Goal: Task Accomplishment & Management: Use online tool/utility

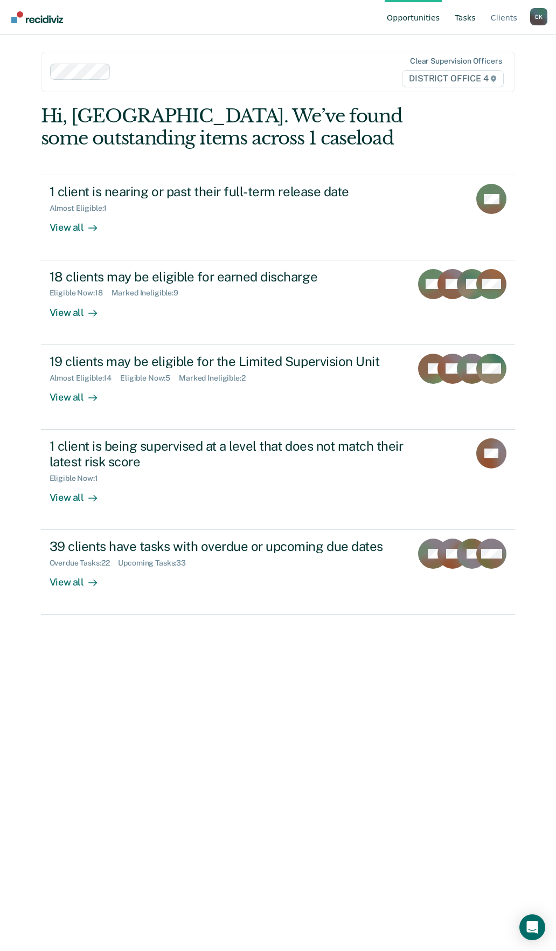
click at [471, 14] on link "Tasks" at bounding box center [465, 17] width 25 height 35
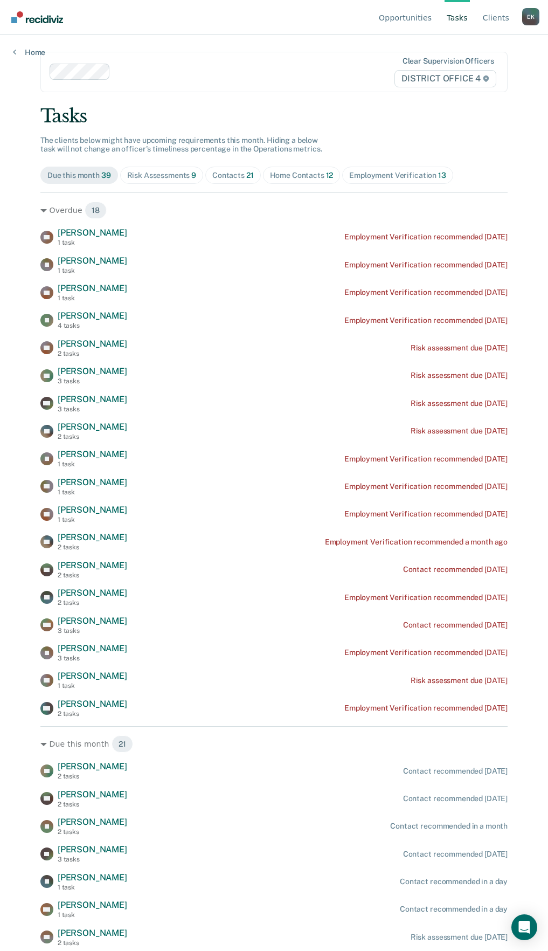
click at [291, 174] on div "Home Contacts 12" at bounding box center [302, 175] width 64 height 9
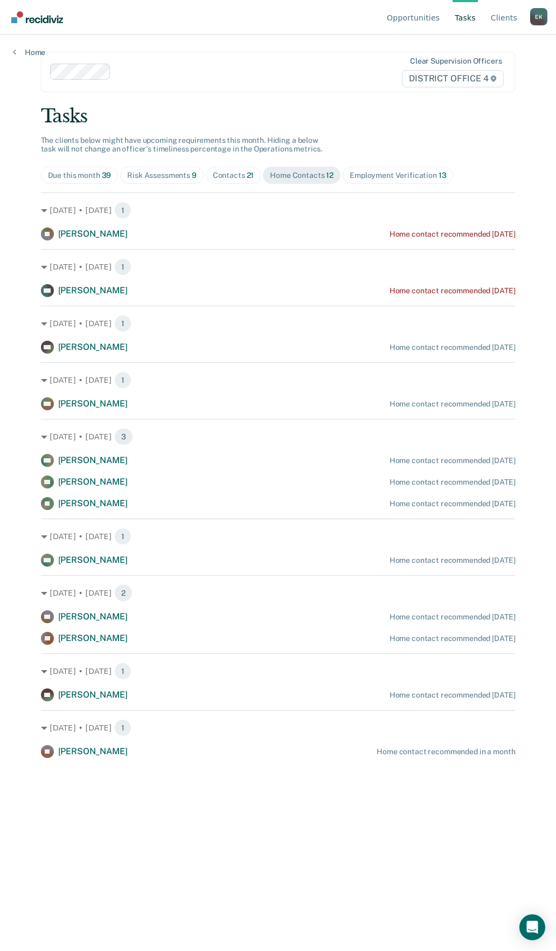
click at [95, 177] on div "Due this month 39" at bounding box center [80, 175] width 64 height 9
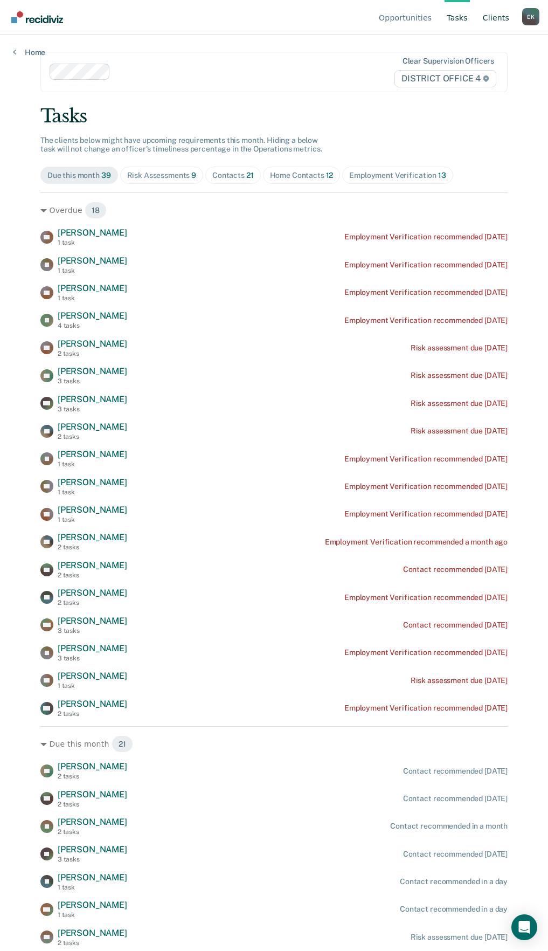
click at [488, 15] on link "Client s" at bounding box center [496, 17] width 31 height 35
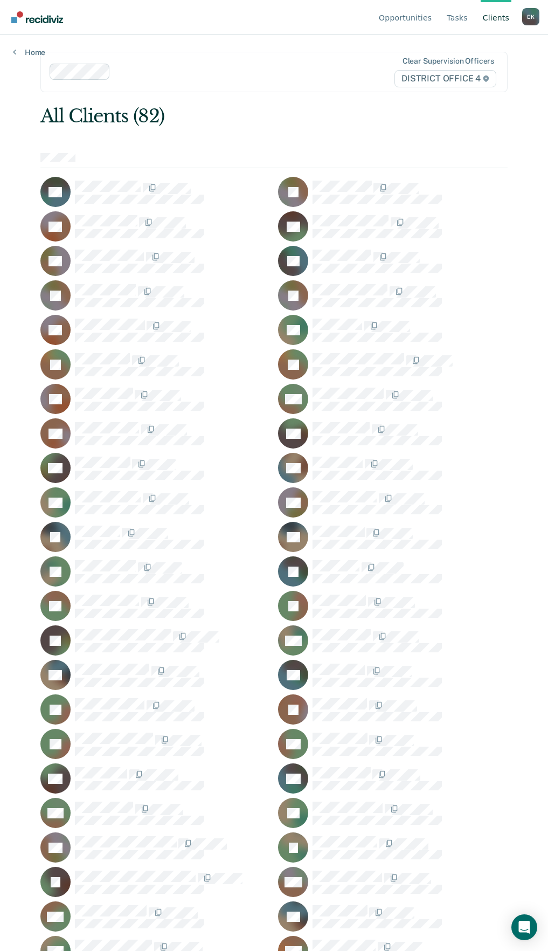
drag, startPoint x: 312, startPoint y: 484, endPoint x: 315, endPoint y: 121, distance: 362.9
click at [315, 121] on div "All Clients (82)" at bounding box center [227, 116] width 374 height 22
click at [467, 18] on link "Tasks" at bounding box center [457, 17] width 25 height 35
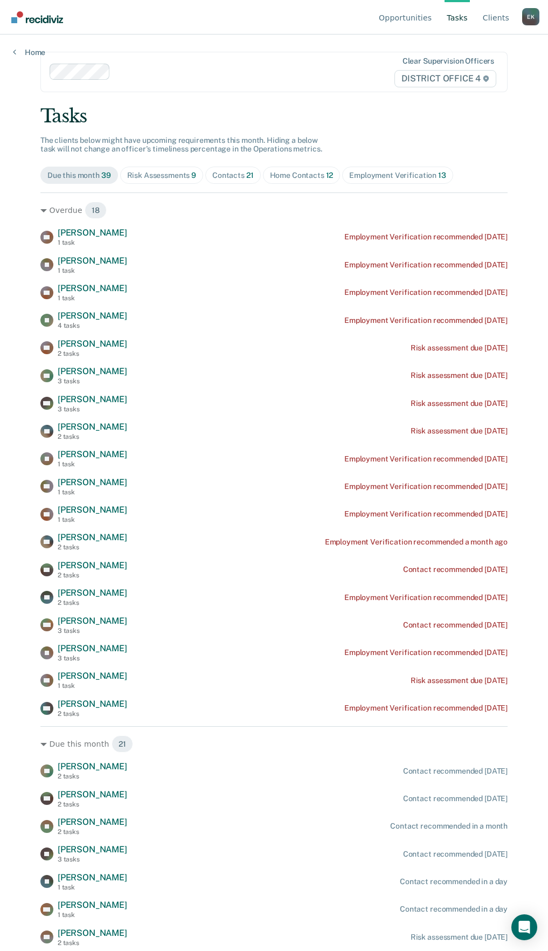
click at [11, 52] on div "Home" at bounding box center [29, 46] width 58 height 23
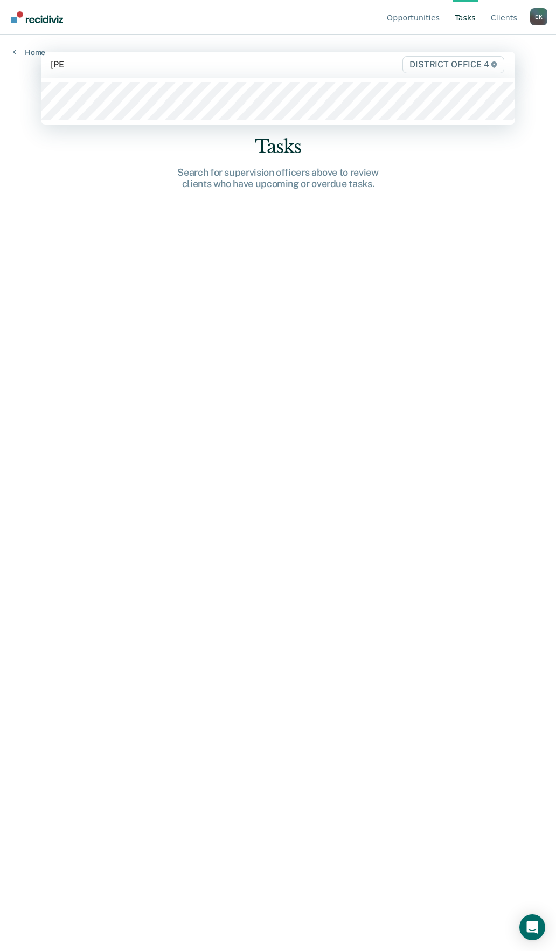
type input "[PERSON_NAME]"
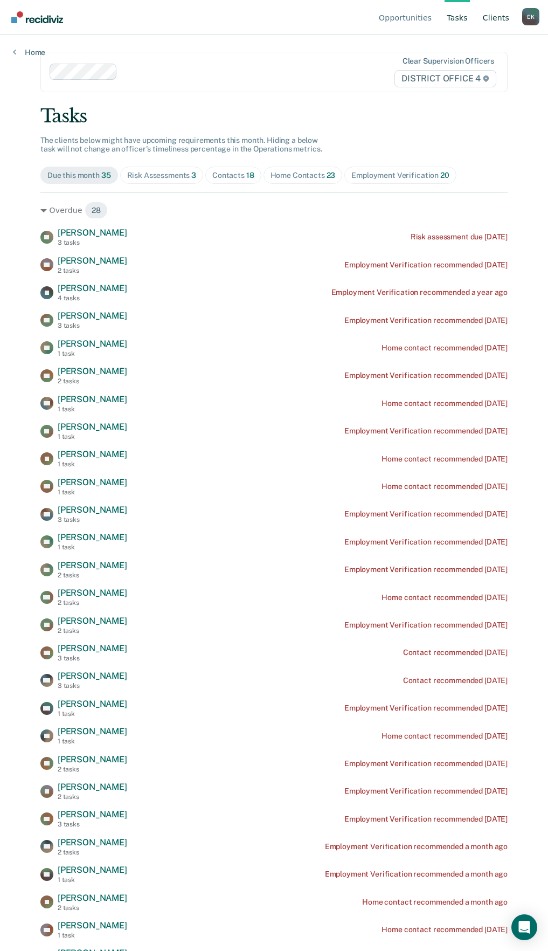
click at [497, 19] on link "Client s" at bounding box center [496, 17] width 31 height 35
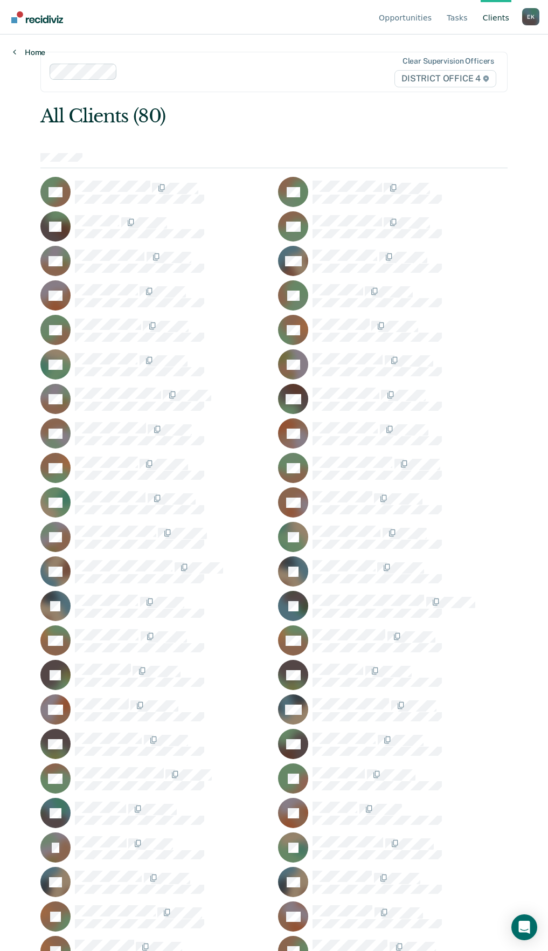
click at [19, 54] on link "Home" at bounding box center [29, 52] width 32 height 10
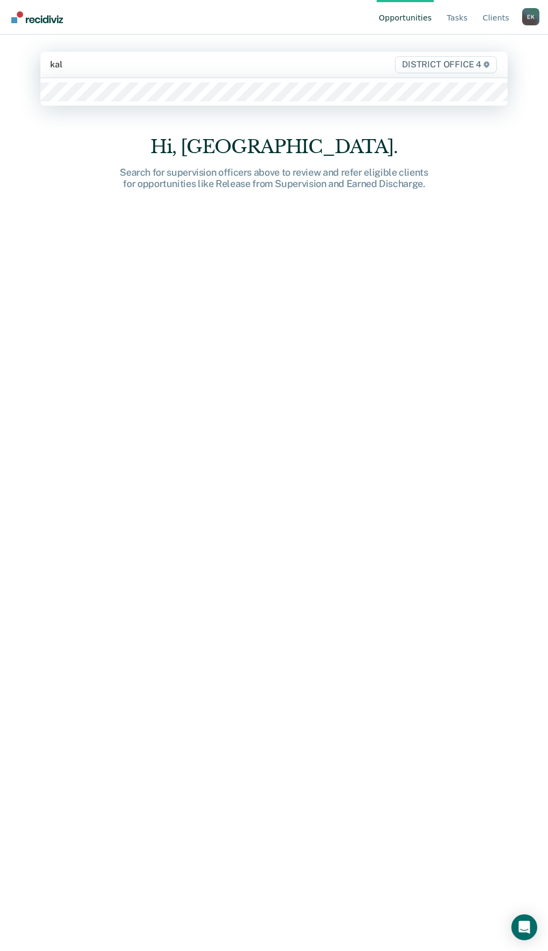
type input "kali"
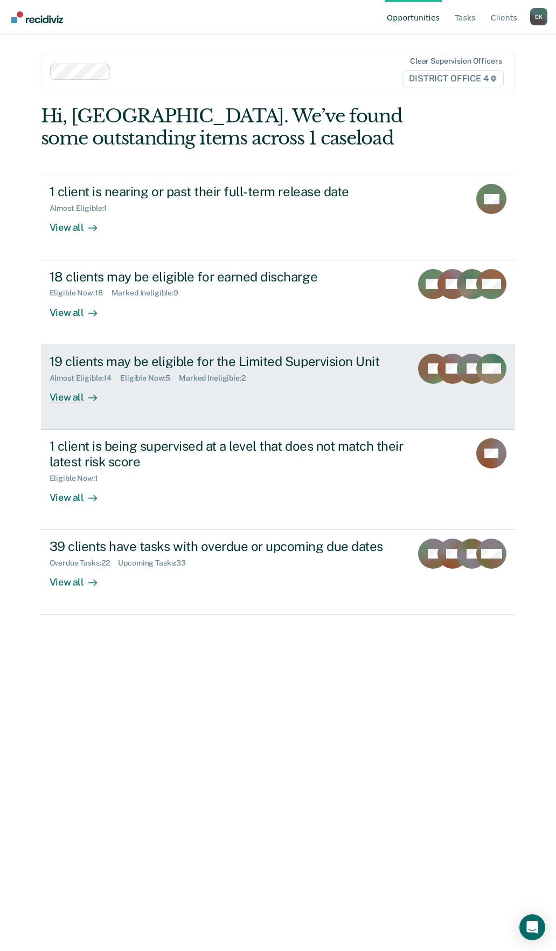
click at [136, 379] on div "Eligible Now : 5" at bounding box center [149, 378] width 59 height 9
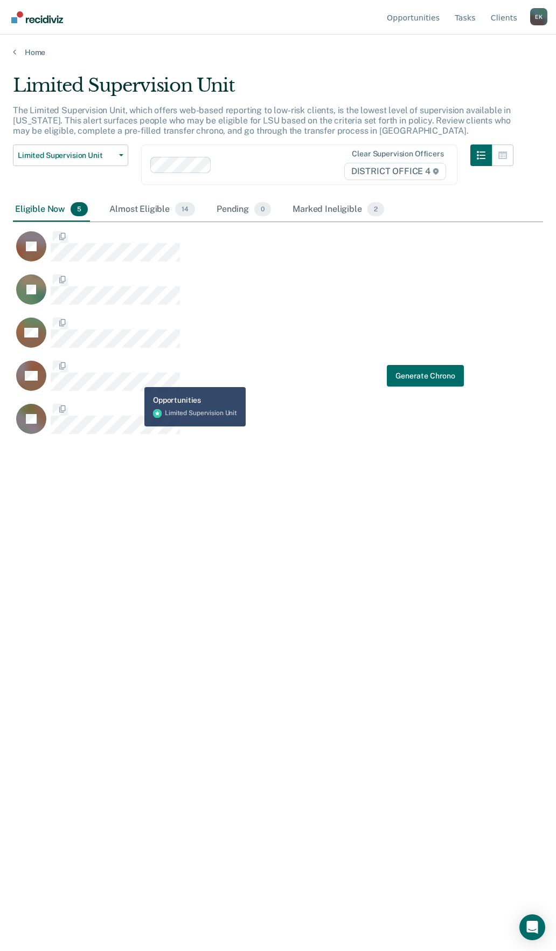
scroll to position [788, 522]
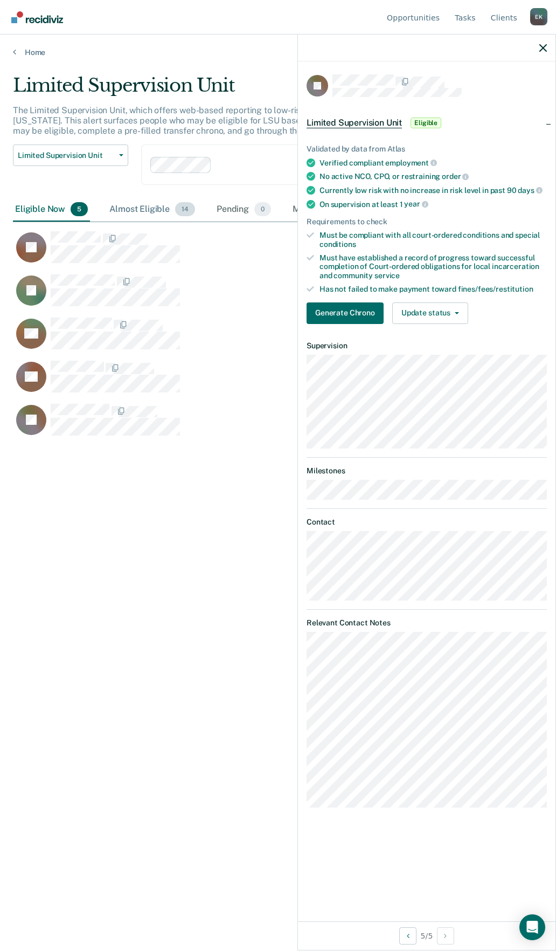
click at [135, 212] on div "Almost Eligible 14" at bounding box center [152, 210] width 90 height 24
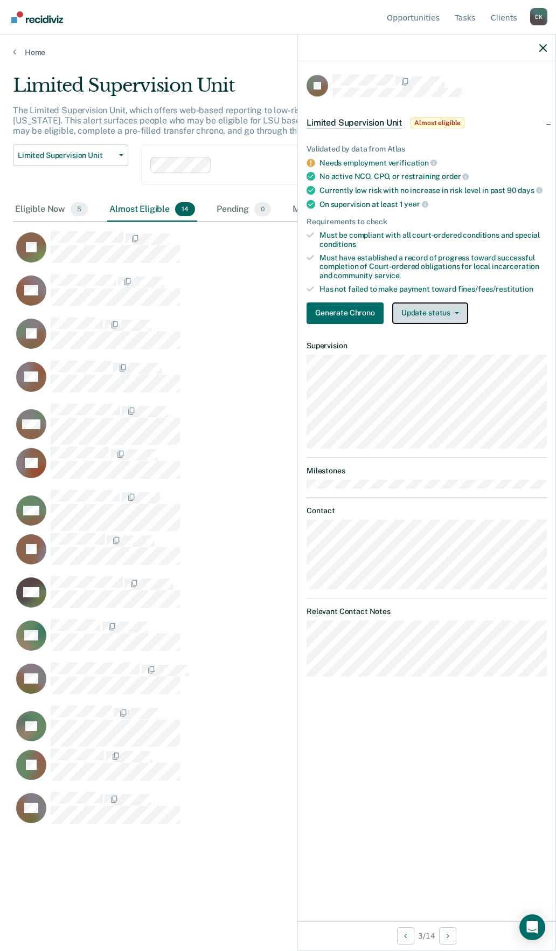
click at [432, 315] on button "Update status" at bounding box center [431, 313] width 76 height 22
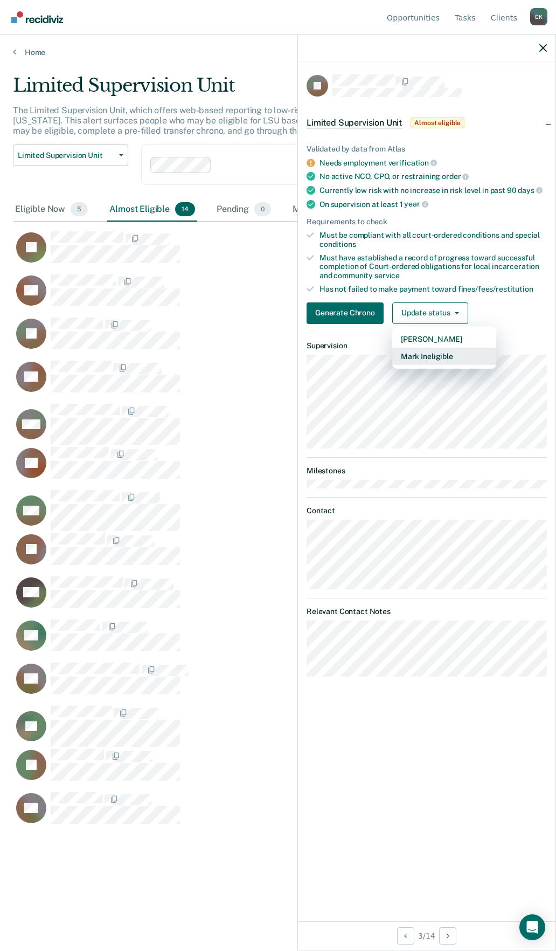
click at [442, 360] on button "Mark Ineligible" at bounding box center [445, 356] width 104 height 17
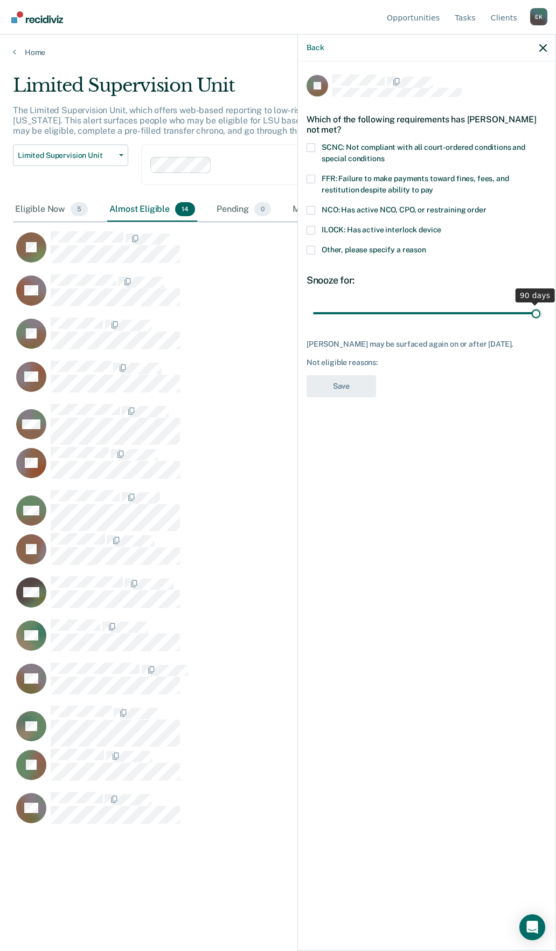
drag, startPoint x: 388, startPoint y: 314, endPoint x: 585, endPoint y: 302, distance: 197.7
type input "90"
click at [541, 304] on input "range" at bounding box center [427, 313] width 228 height 19
click at [312, 142] on div "Which of the following requirements has [PERSON_NAME] not met?" at bounding box center [427, 125] width 240 height 38
click at [312, 143] on span at bounding box center [311, 147] width 9 height 9
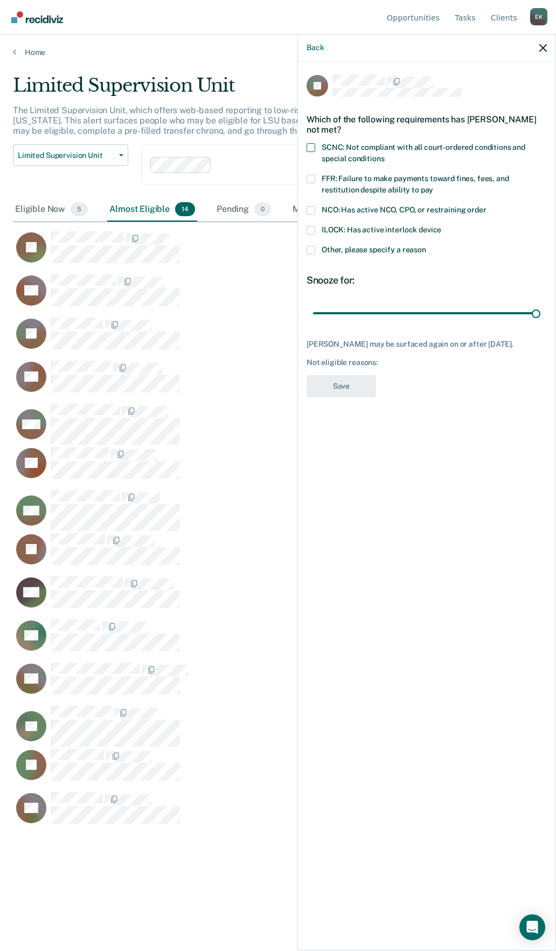
click at [384, 155] on input "SCNC: Not compliant with all court-ordered conditions and special conditions" at bounding box center [384, 155] width 0 height 0
click at [339, 385] on button "Save" at bounding box center [342, 386] width 70 height 22
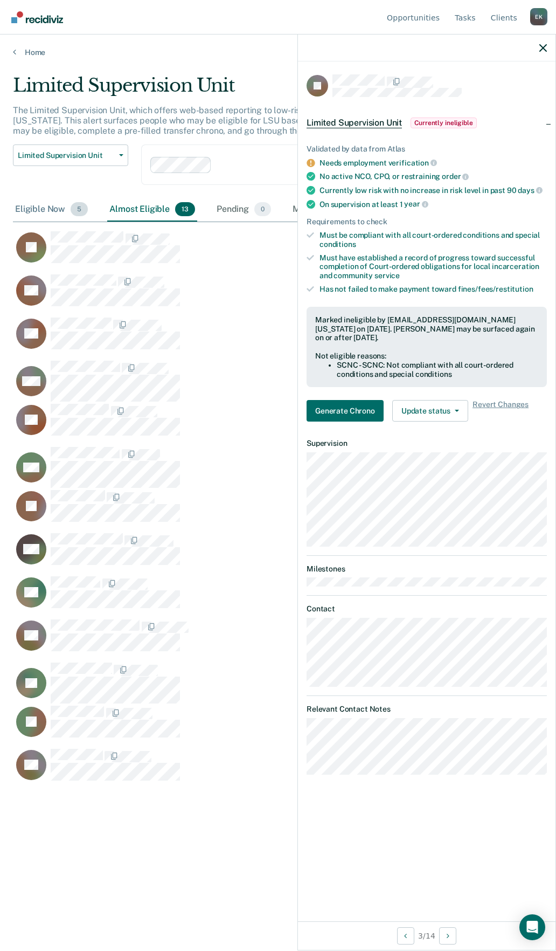
click at [47, 202] on div "Eligible Now 5" at bounding box center [51, 210] width 77 height 24
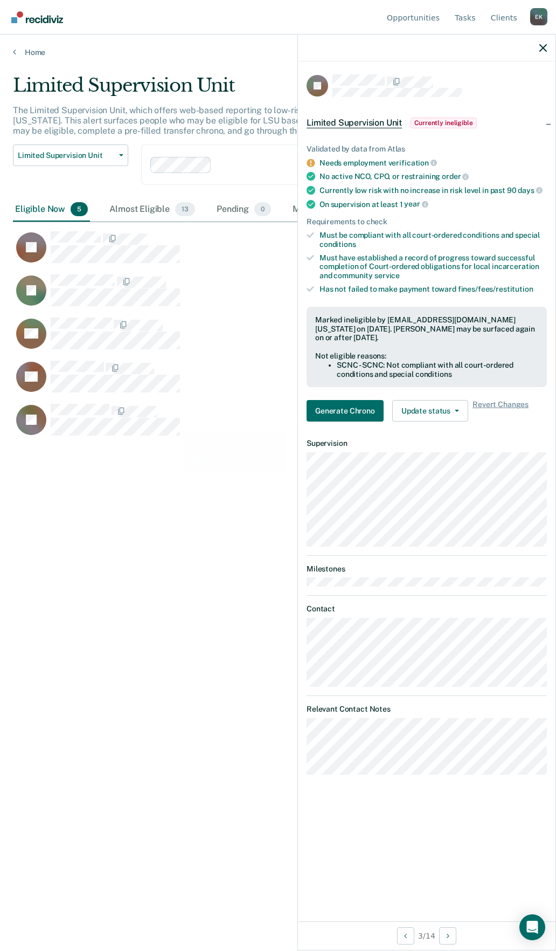
click at [109, 493] on div "Limited Supervision Unit The Limited Supervision Unit, which offers web-based r…" at bounding box center [278, 472] width 531 height 796
